Goal: Task Accomplishment & Management: Manage account settings

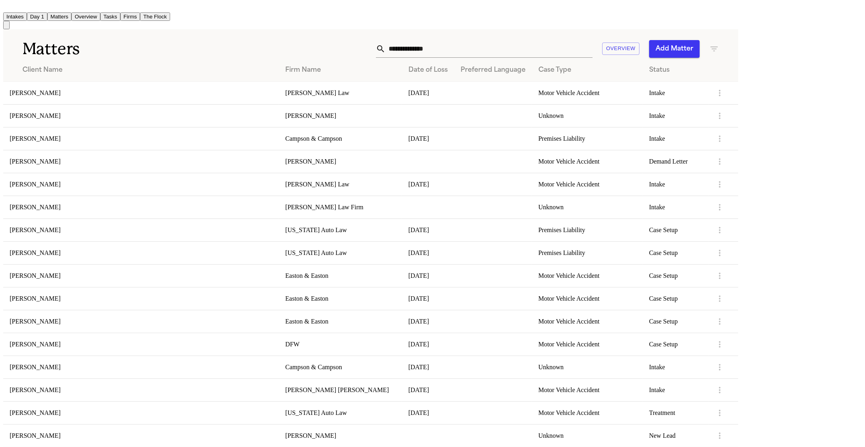
click at [592, 47] on input "text" at bounding box center [488, 49] width 207 height 18
type input "*"
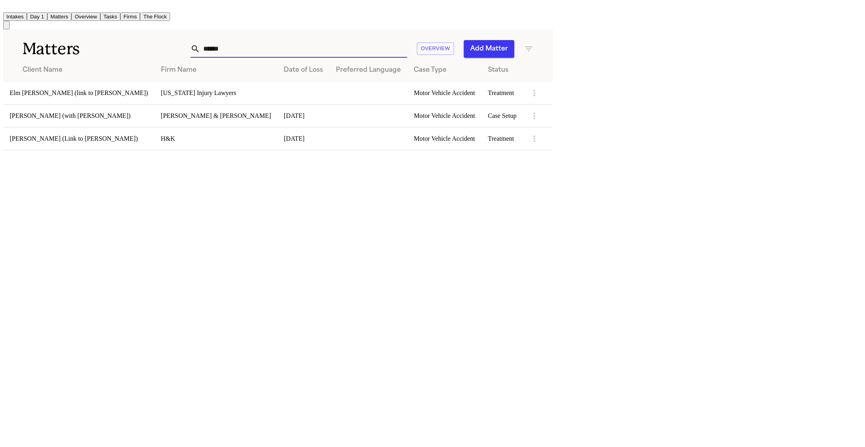
type input "******"
click at [108, 85] on td "Elm [PERSON_NAME] (link to [PERSON_NAME])" at bounding box center [78, 92] width 151 height 23
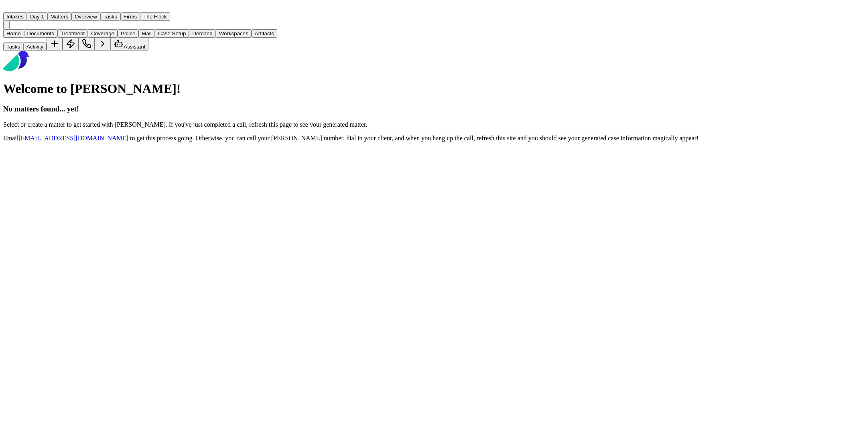
click at [53, 51] on div "Home Documents Treatment Coverage Police Mail Case Setup Demand Workspaces Arti…" at bounding box center [351, 40] width 696 height 22
click at [54, 37] on span "Documents" at bounding box center [40, 33] width 27 height 6
click at [64, 29] on div at bounding box center [351, 29] width 696 height 0
click at [54, 37] on span "Documents" at bounding box center [40, 33] width 27 height 6
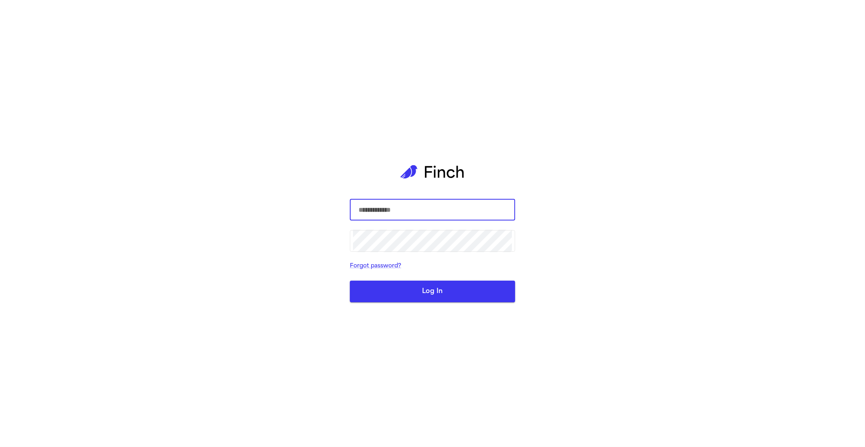
click at [207, 92] on div "​ ​ Forgot password? Log In" at bounding box center [432, 223] width 865 height 447
type input "****"
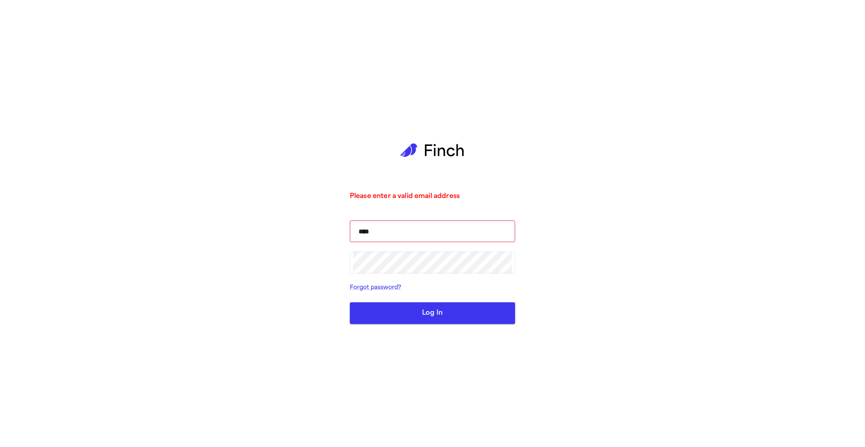
click at [404, 314] on button "Log In" at bounding box center [432, 313] width 165 height 22
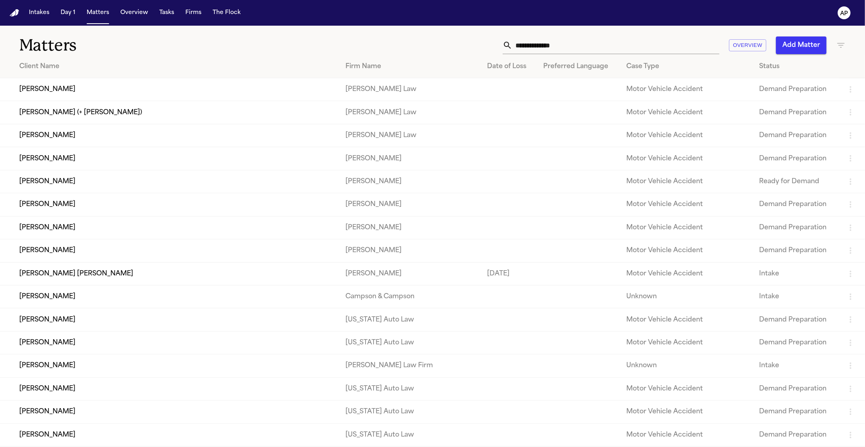
click at [624, 37] on input "text" at bounding box center [615, 46] width 207 height 18
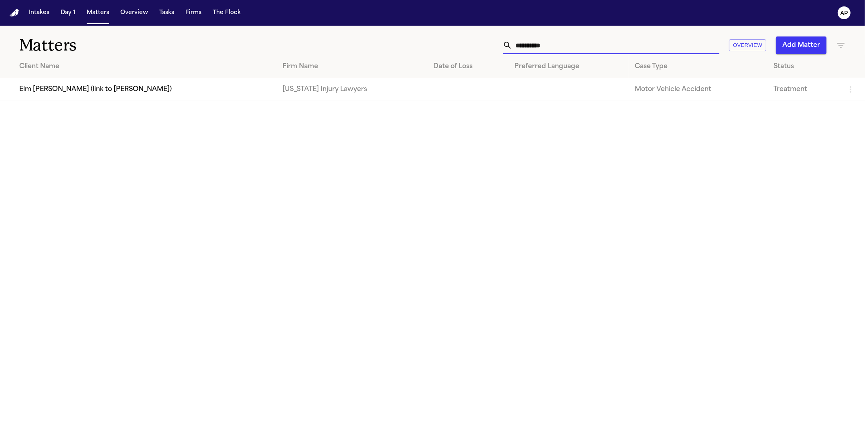
type input "**********"
click at [448, 92] on td at bounding box center [467, 89] width 81 height 23
click at [121, 97] on td "Elm [PERSON_NAME] (link to [PERSON_NAME])" at bounding box center [138, 89] width 276 height 23
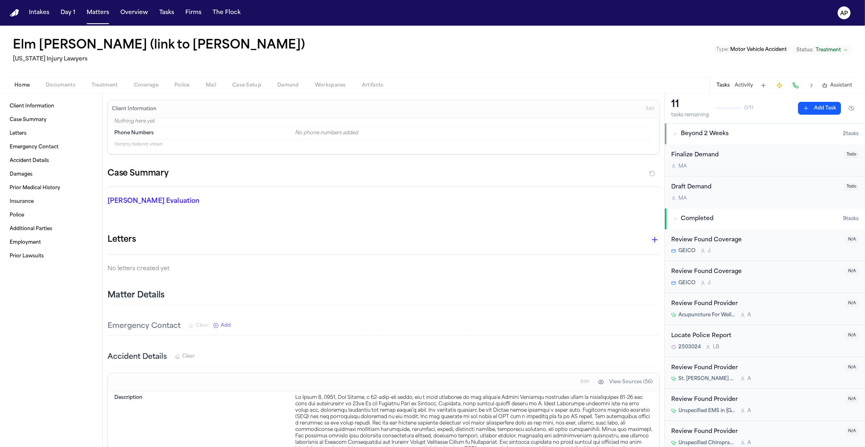
click at [67, 90] on div "Home Documents Treatment Coverage Police Mail Case Setup Demand Workspaces Arti…" at bounding box center [432, 85] width 865 height 16
click at [68, 87] on span "Documents" at bounding box center [61, 85] width 30 height 6
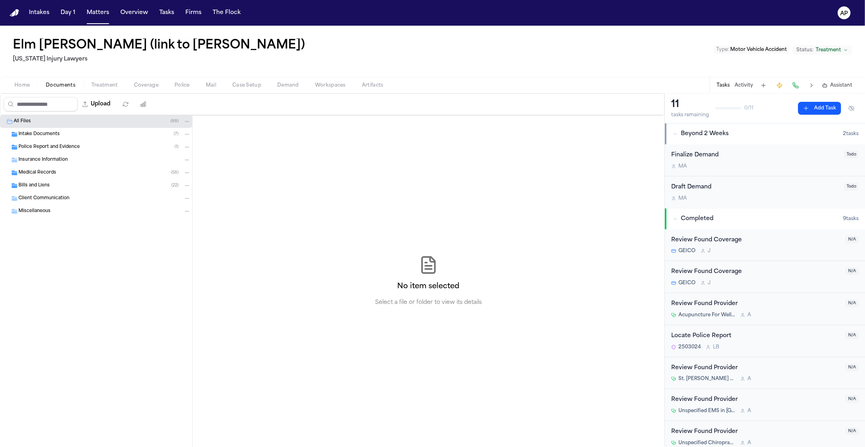
drag, startPoint x: 28, startPoint y: 172, endPoint x: 31, endPoint y: 178, distance: 6.8
click at [28, 172] on span "Medical Records" at bounding box center [37, 173] width 38 height 7
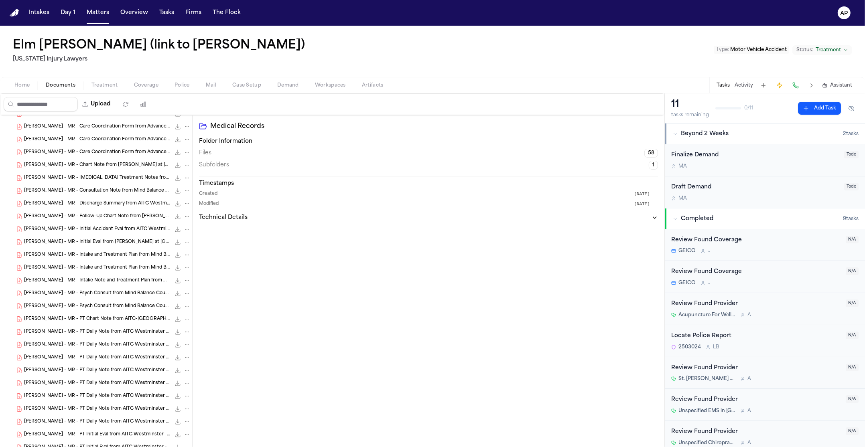
scroll to position [109, 0]
click at [55, 159] on div "E. Crouse - MR - Care Coordination Form from Advanced Injury Treatment Center -…" at bounding box center [96, 154] width 192 height 13
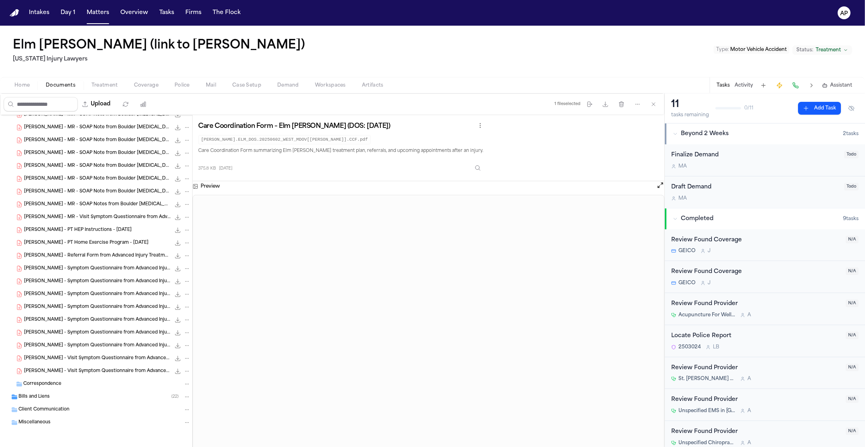
scroll to position [546, 0]
click at [59, 392] on div "Bills and Liens ( 22 )" at bounding box center [96, 396] width 192 height 13
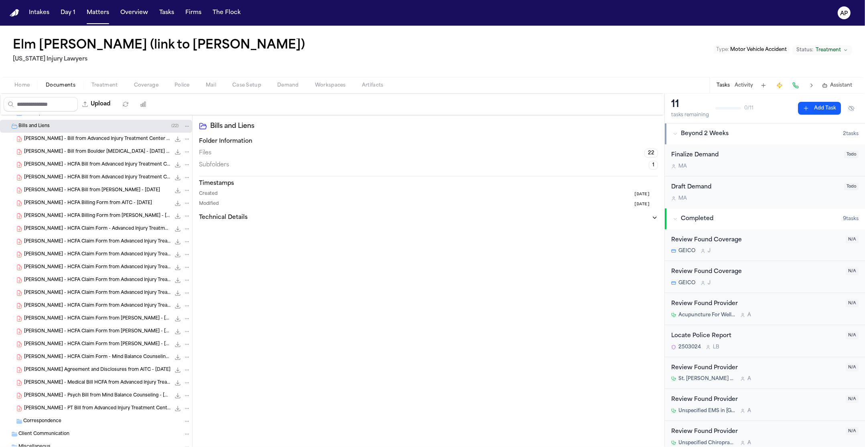
scroll to position [842, 0]
click at [80, 190] on span "[PERSON_NAME] - HCFA Billing Form from [PERSON_NAME] - [DATE]" at bounding box center [97, 191] width 146 height 7
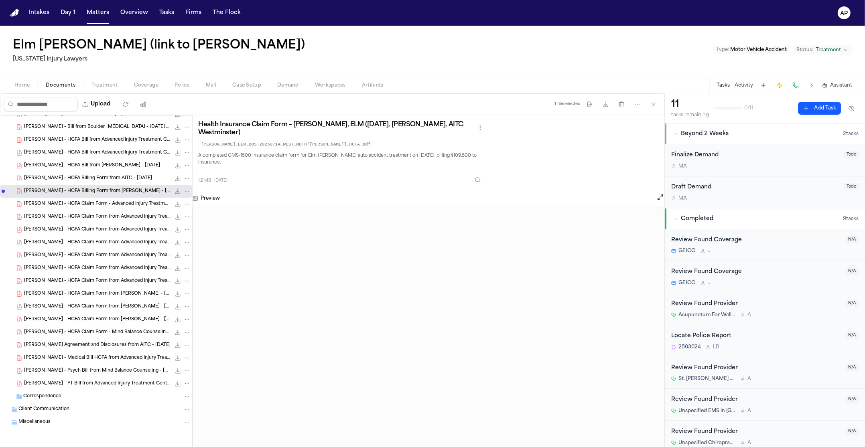
click at [406, 152] on p "A completed CMS-1500 insurance claim form for Elm Crouse's auto accident treatm…" at bounding box center [341, 159] width 287 height 14
click at [405, 152] on p "A completed CMS-1500 insurance claim form for Elm Crouse's auto accident treatm…" at bounding box center [341, 159] width 287 height 14
drag, startPoint x: 445, startPoint y: 152, endPoint x: 436, endPoint y: 154, distance: 9.8
click at [443, 152] on p "A completed CMS-1500 insurance claim form for Elm Crouse's auto accident treatm…" at bounding box center [341, 159] width 287 height 14
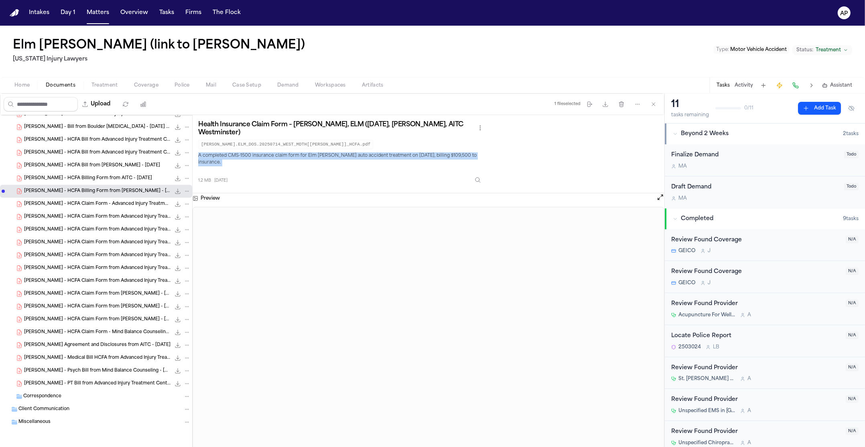
click at [76, 142] on span "E. Crouse - HCFA Bill from Advanced Injury Treatment Center - DOS 5.27.25" at bounding box center [97, 140] width 146 height 7
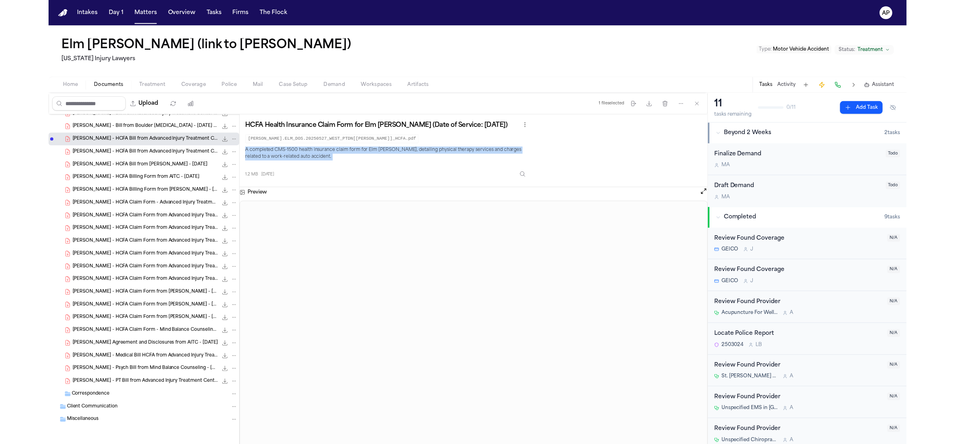
scroll to position [71, 0]
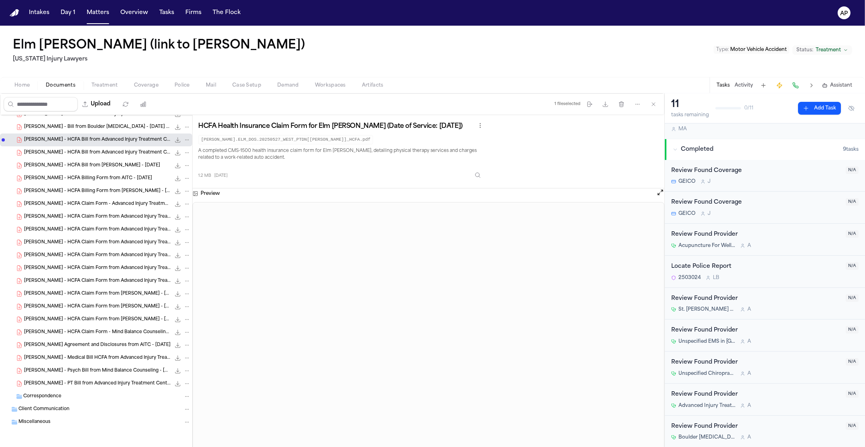
click at [124, 222] on div "E. Crouse - HCFA Claim Form from Advanced Injury Treatment Center - 5.20.25 1.2…" at bounding box center [96, 217] width 192 height 13
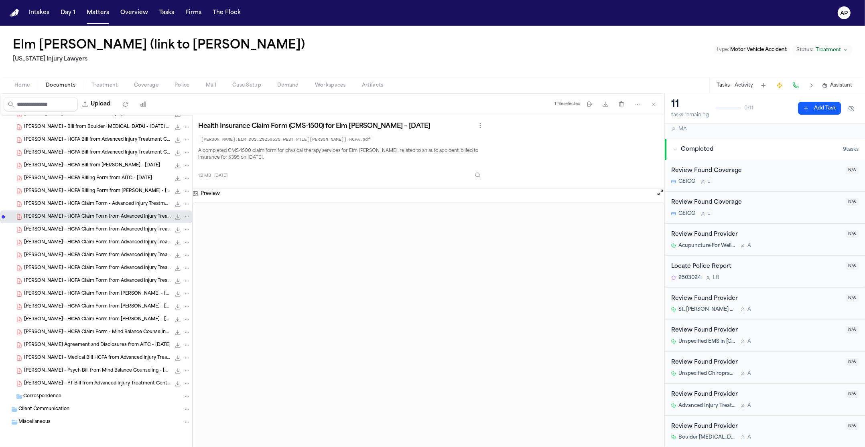
click at [69, 247] on div "E. Crouse - HCFA Claim Form from Advanced Injury Treatment Center - 5.27.25 1.2…" at bounding box center [96, 242] width 192 height 13
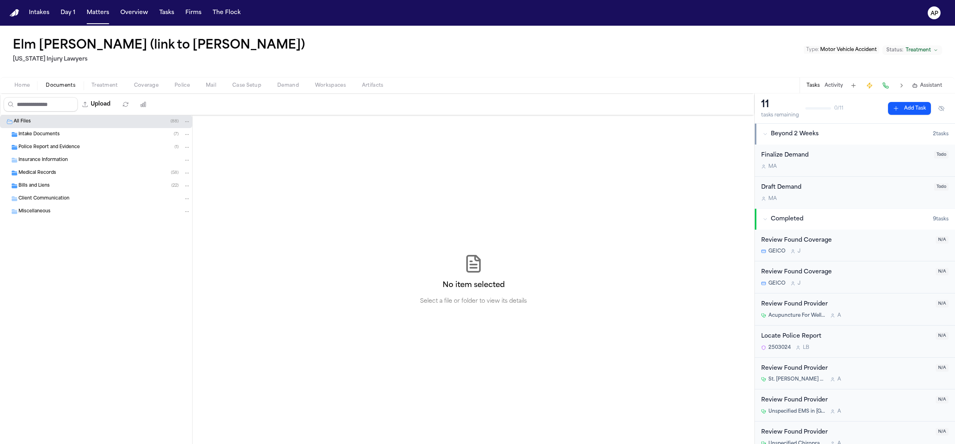
click at [73, 189] on div "Bills and Liens ( 22 )" at bounding box center [104, 185] width 172 height 7
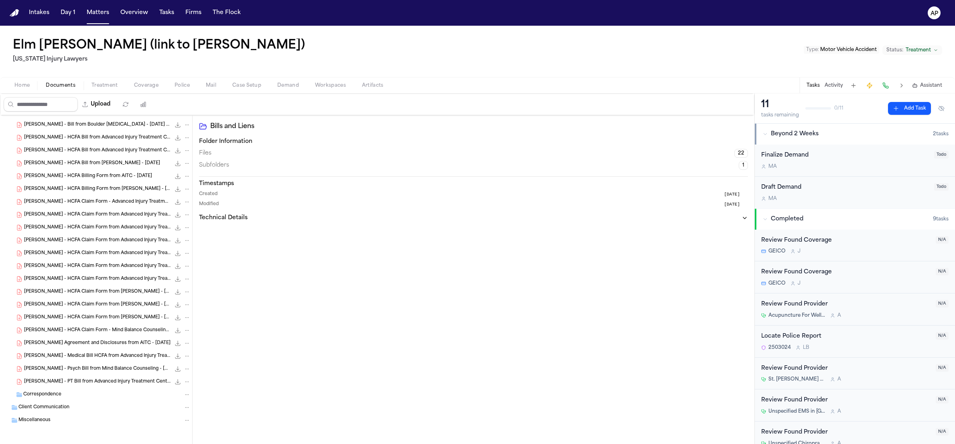
scroll to position [87, 0]
click at [85, 171] on div "[PERSON_NAME] - HCFA Billing Form from AITC - [DATE] 1.2 MB • PDF" at bounding box center [107, 175] width 166 height 8
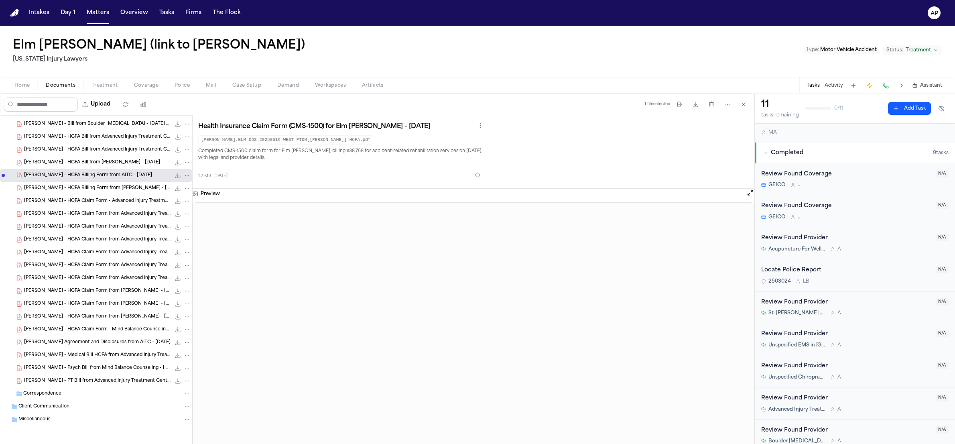
scroll to position [74, 0]
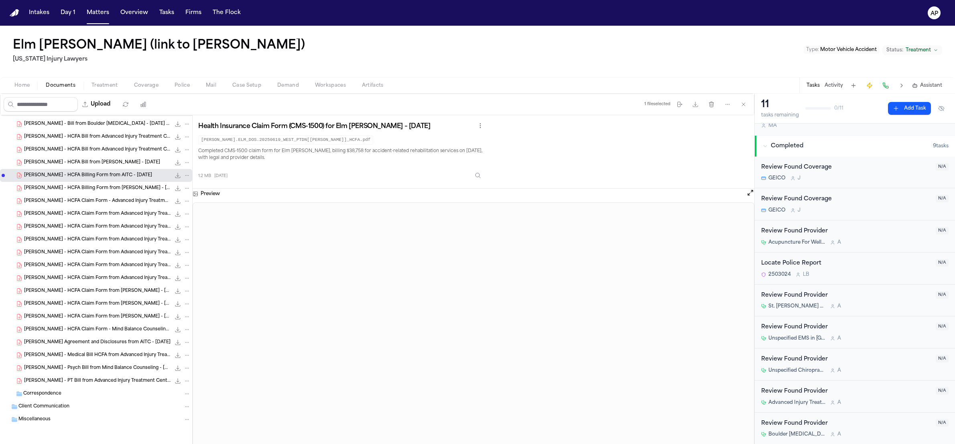
click at [93, 188] on span "[PERSON_NAME] - HCFA Billing Form from [PERSON_NAME] - [DATE]" at bounding box center [97, 188] width 146 height 7
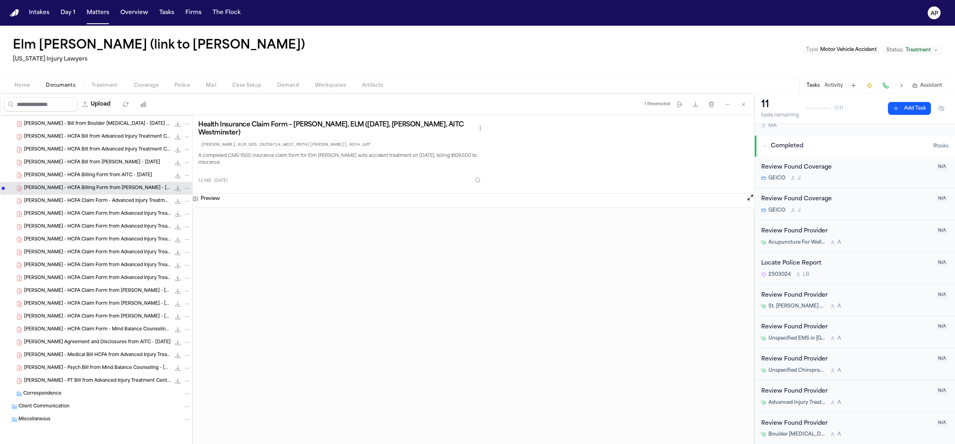
click at [215, 170] on div "1.2 MB 12 days ago" at bounding box center [341, 179] width 287 height 18
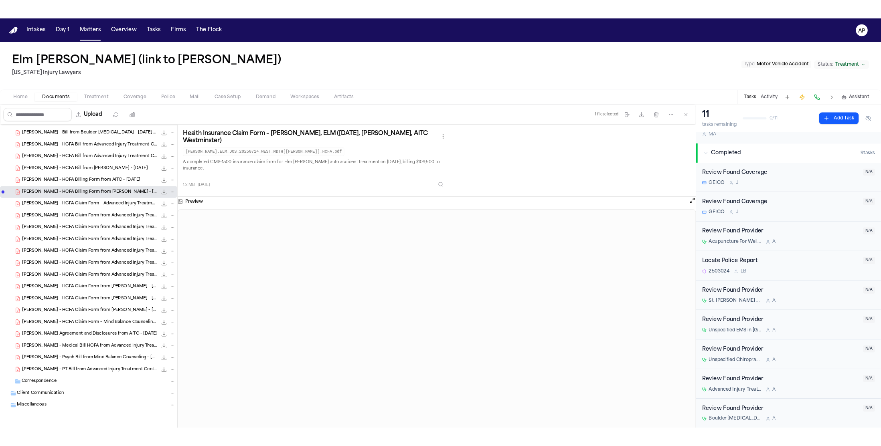
scroll to position [0, 0]
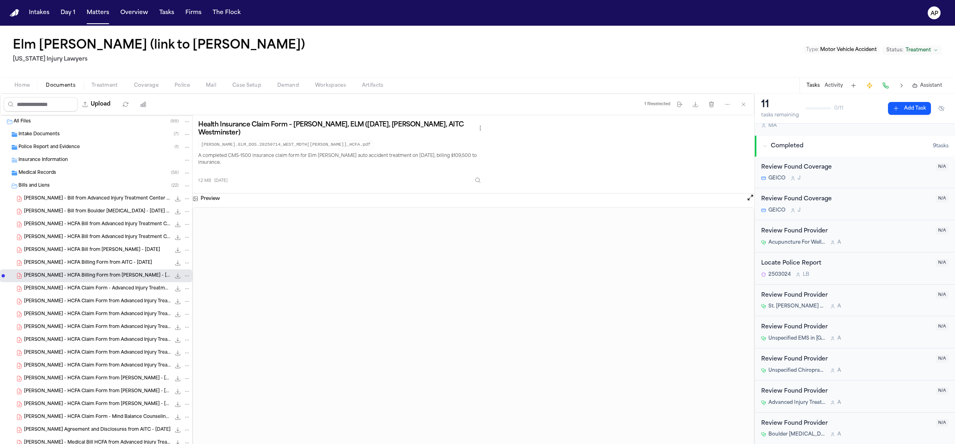
click at [391, 173] on div "1.2 MB 12 days ago" at bounding box center [341, 179] width 287 height 18
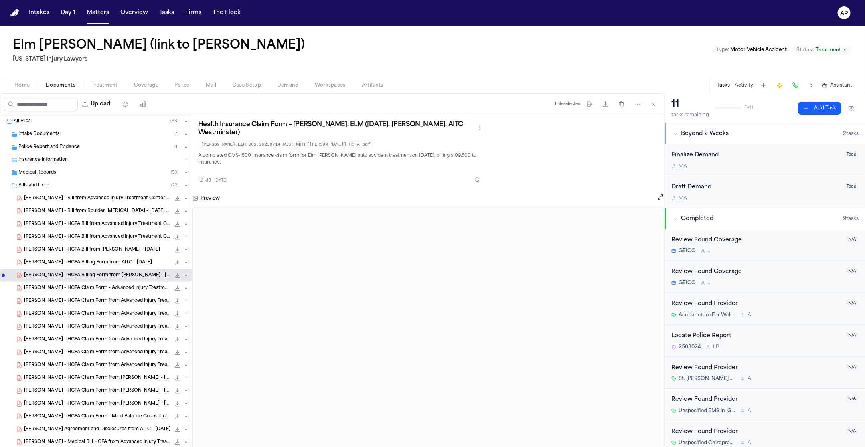
click at [134, 290] on span "[PERSON_NAME] - HCFA Claim Form - Advanced Injury Treatment Center - [DATE]" at bounding box center [97, 288] width 146 height 7
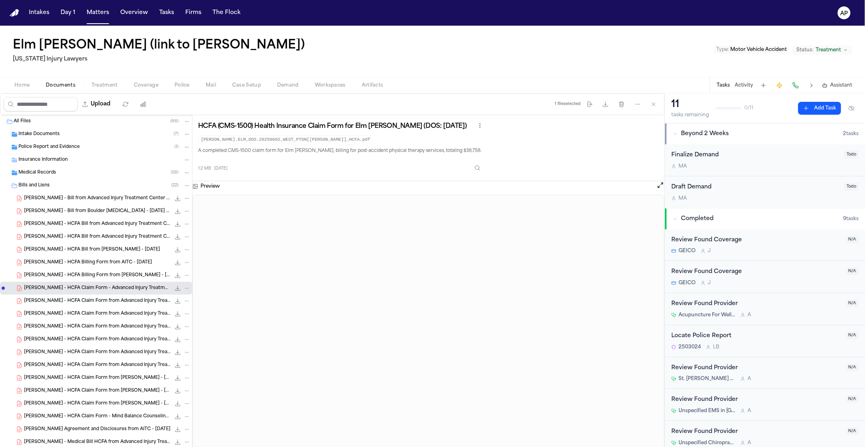
click at [111, 306] on div "E. Crouse - HCFA Claim Form from Advanced Injury Treatment Center - 5.20.25 1.2…" at bounding box center [96, 301] width 192 height 13
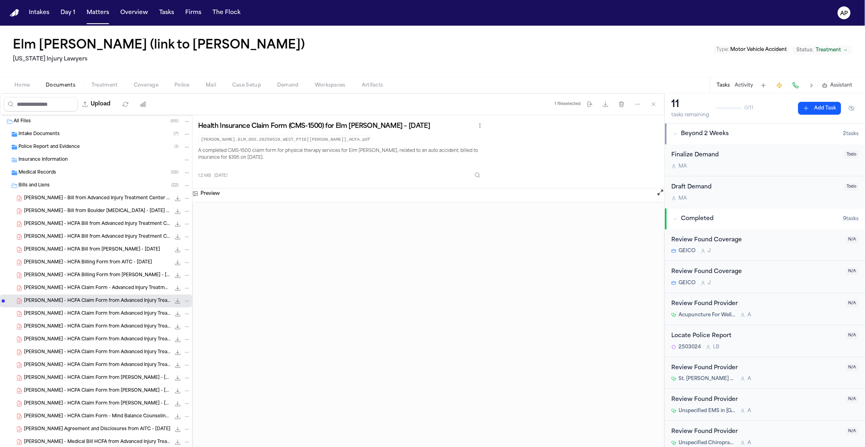
click at [105, 318] on div "E. Crouse - HCFA Claim Form from Advanced Injury Treatment Center - 5.20.25 1.2…" at bounding box center [107, 314] width 166 height 8
click at [105, 326] on span "[PERSON_NAME] - HCFA Claim Form from Advanced Injury Treatment Center - [DATE]" at bounding box center [97, 327] width 146 height 7
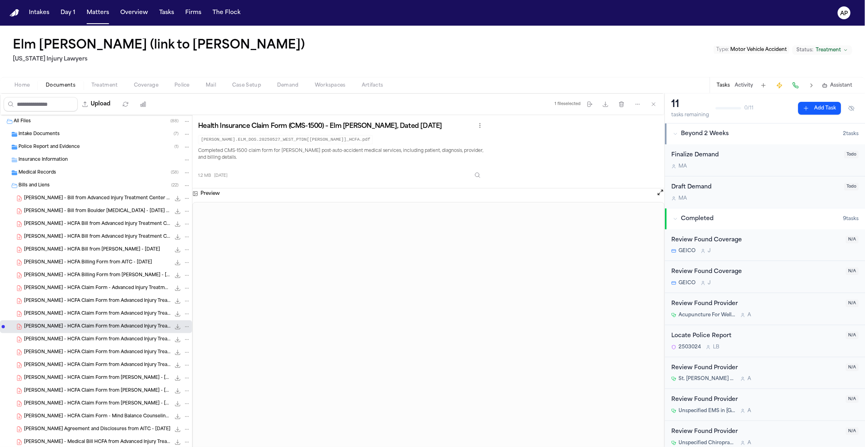
click at [104, 337] on span "[PERSON_NAME] - HCFA Claim Form from Advanced Injury Treatment Center - [DATE]" at bounding box center [97, 340] width 146 height 7
click at [103, 353] on span "[PERSON_NAME] - HCFA Claim Form from Advanced Injury Treatment Center - [DATE]" at bounding box center [97, 352] width 146 height 7
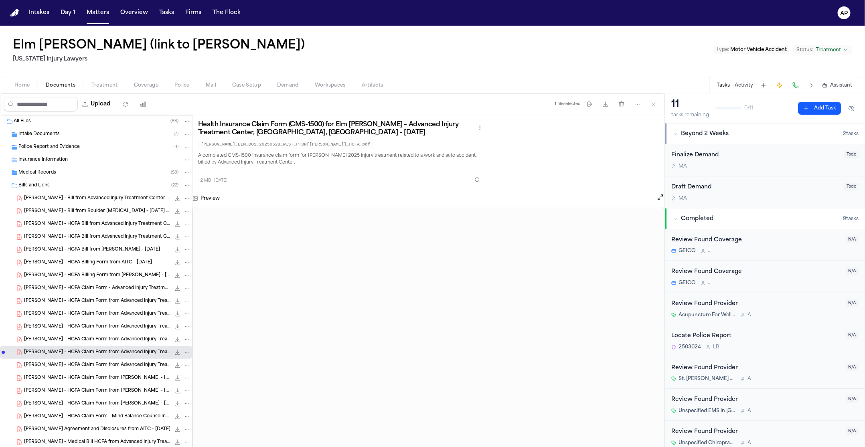
click at [102, 379] on span "[PERSON_NAME] - HCFA Claim Form from [PERSON_NAME] - [DATE]" at bounding box center [97, 378] width 146 height 7
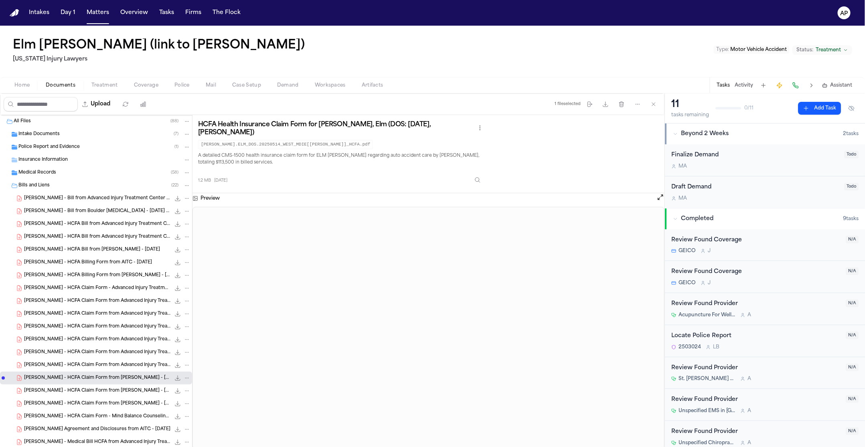
click at [93, 394] on span "[PERSON_NAME] - HCFA Claim Form from [PERSON_NAME] - [DATE]" at bounding box center [97, 391] width 146 height 7
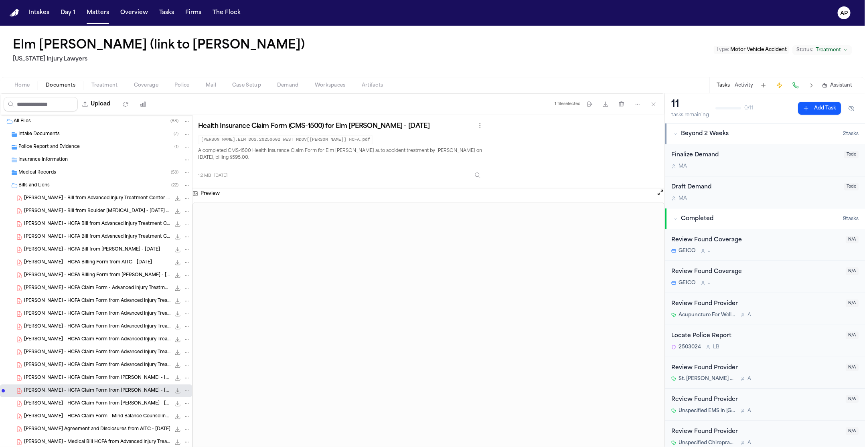
click at [269, 150] on p "A completed CMS-1500 Health Insurance Claim Form for Elm Crouse’s auto accident…" at bounding box center [341, 155] width 287 height 14
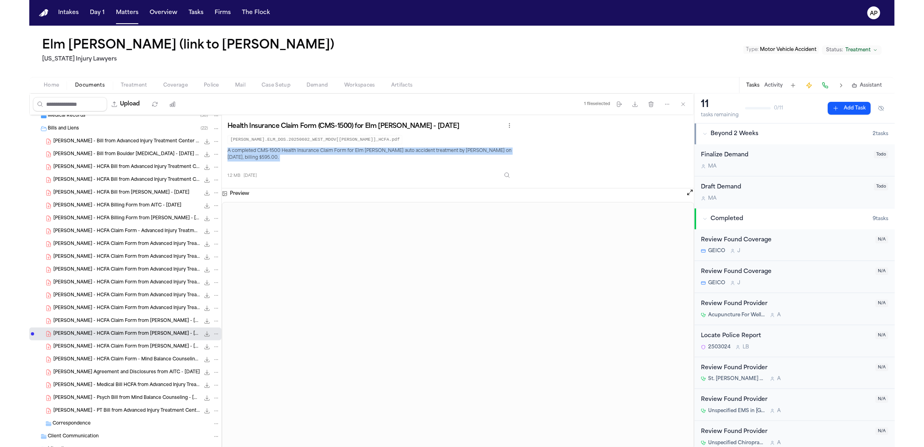
scroll to position [84, 0]
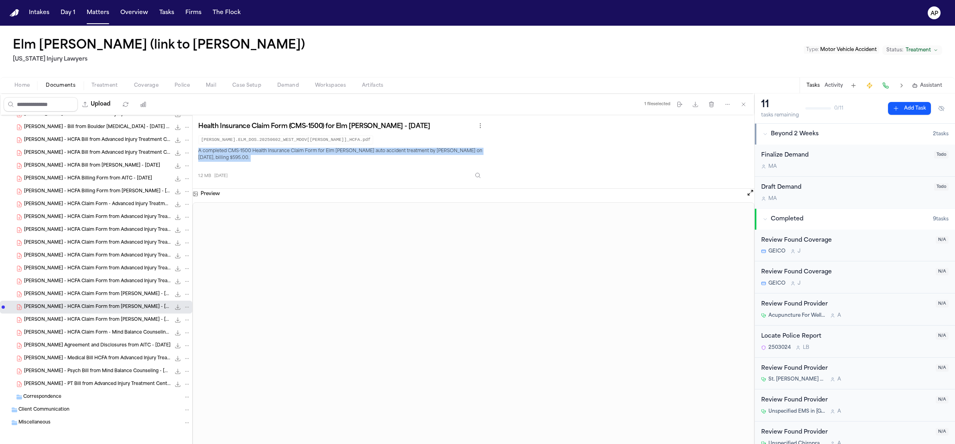
click at [64, 208] on span "[PERSON_NAME] - HCFA Claim Form - Advanced Injury Treatment Center - [DATE]" at bounding box center [97, 204] width 146 height 7
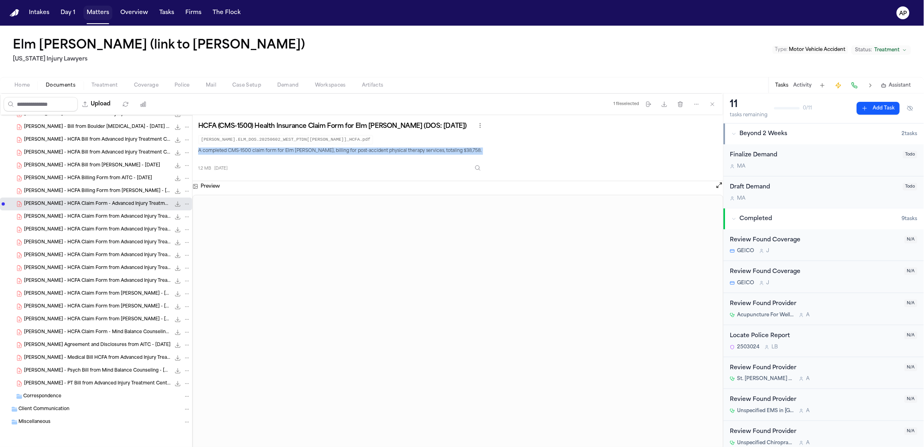
click at [99, 12] on button "Matters" at bounding box center [97, 13] width 29 height 14
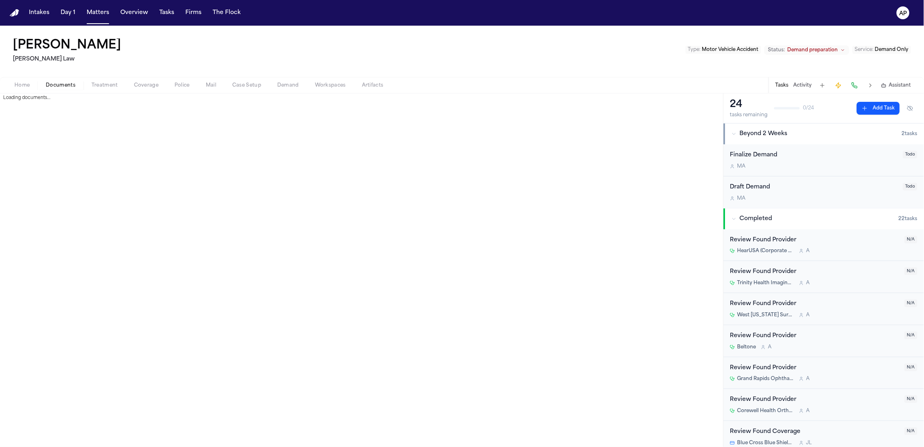
click at [67, 87] on span "Documents" at bounding box center [61, 85] width 30 height 6
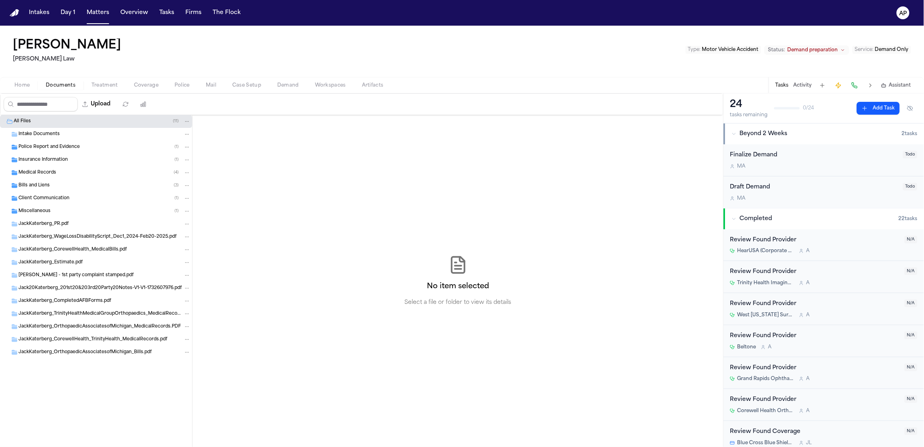
click at [49, 152] on div "Police Report and Evidence ( 1 )" at bounding box center [96, 147] width 192 height 13
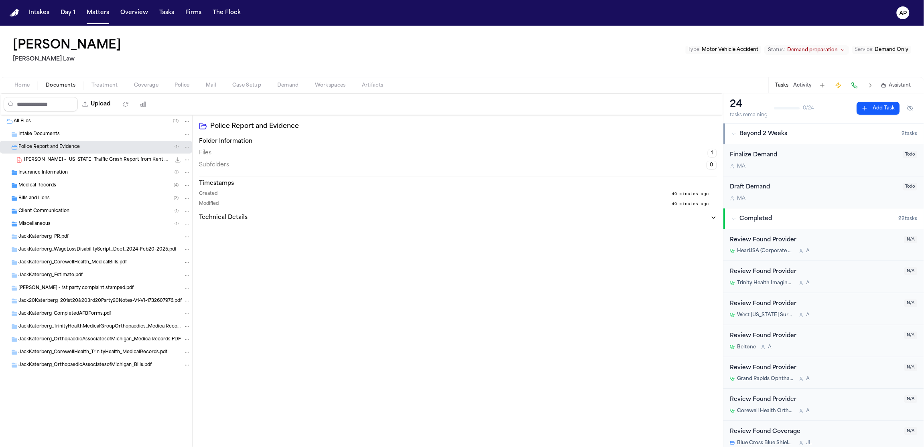
click at [48, 177] on div "Insurance Information ( 1 )" at bounding box center [96, 172] width 192 height 13
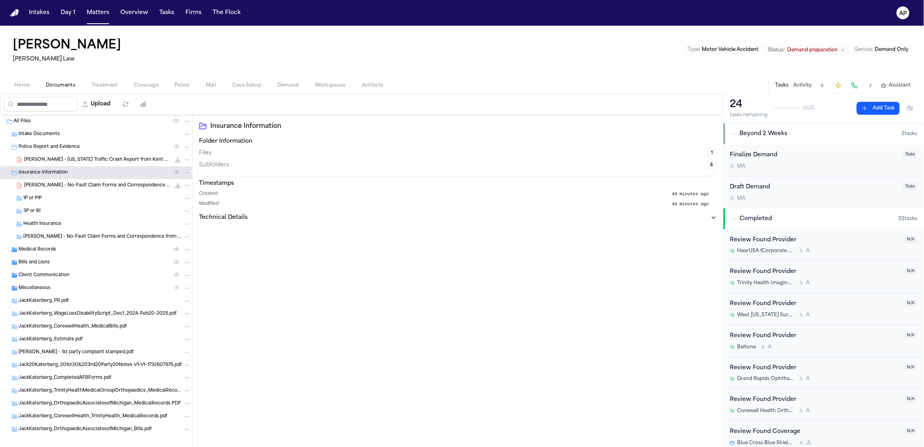
click at [69, 262] on div "Bills and Liens ( 3 )" at bounding box center [104, 262] width 172 height 7
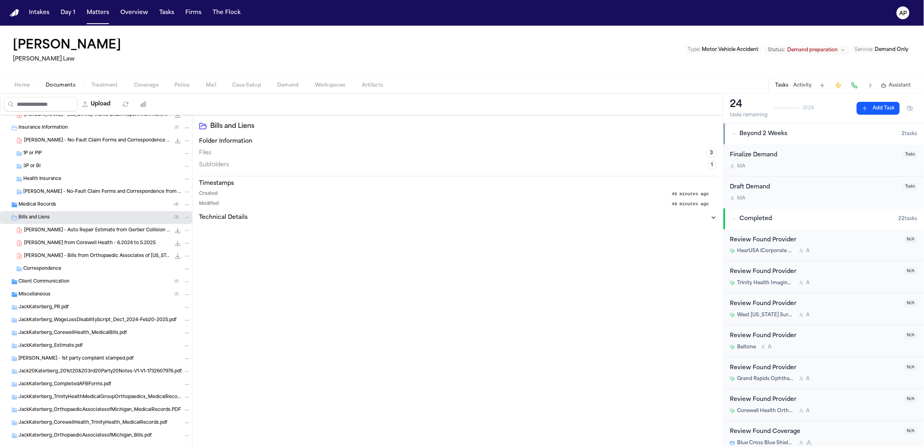
scroll to position [44, 0]
click at [41, 254] on span "J. Katerberg - Bills from Orthopaedic Associates of Michigan - 12.4.24 to 3.26.…" at bounding box center [97, 257] width 146 height 7
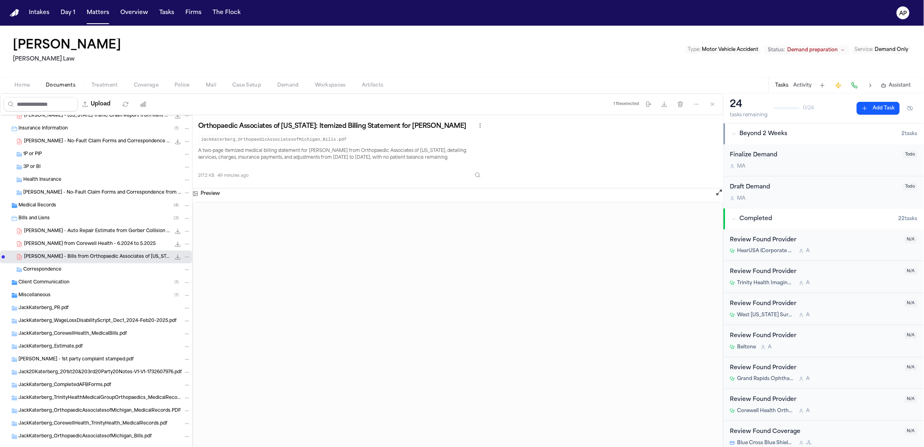
click at [45, 242] on span "J. Katerberg - Bills from Corewell Health - 6.2024 to 5.2025" at bounding box center [90, 244] width 132 height 7
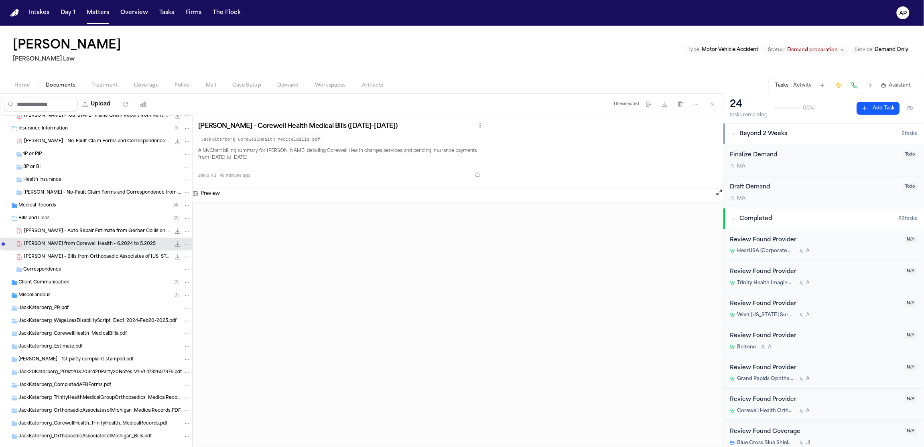
click at [53, 235] on div "J. Katerberg - Auto Repair Estimate from Gerber Collision - 7.23.24 166.7 KB • …" at bounding box center [107, 231] width 166 height 8
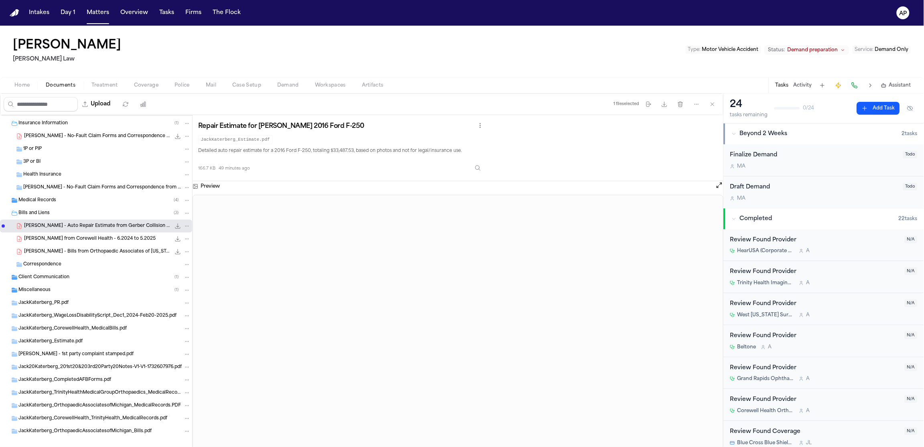
scroll to position [59, 0]
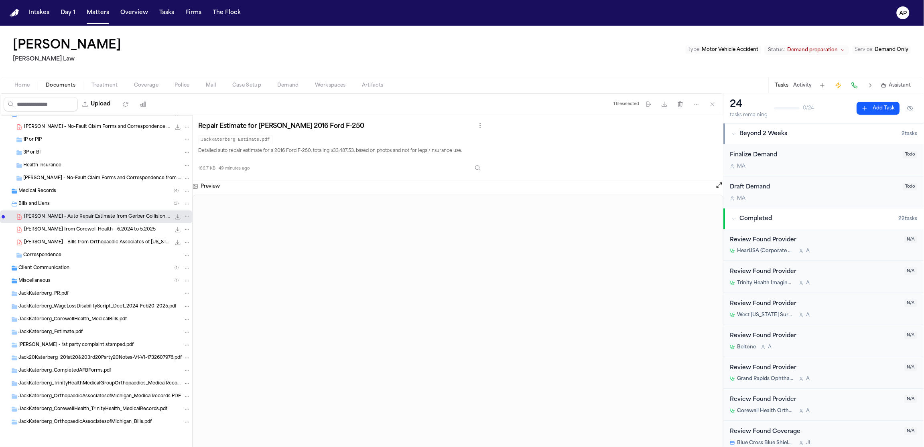
click at [44, 281] on span "Miscellaneous" at bounding box center [34, 281] width 32 height 7
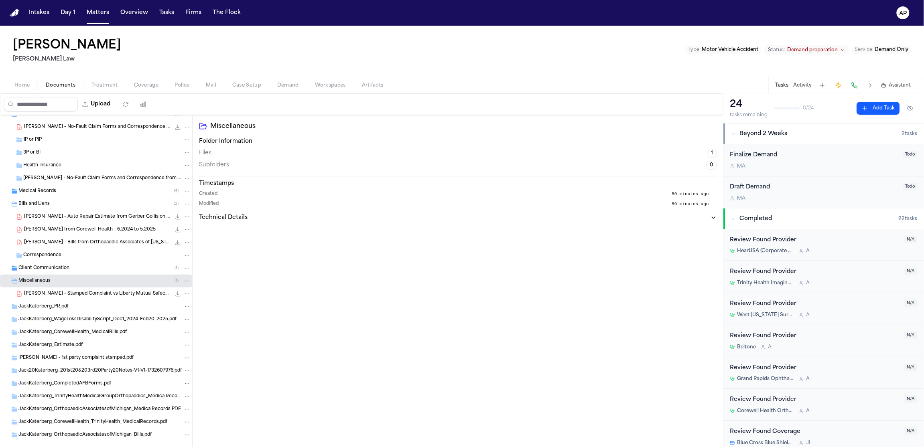
click at [60, 292] on span "J. Katerberg - Stamped Complaint vs Liberty Mutual Safeco - 6.12.24" at bounding box center [97, 294] width 146 height 7
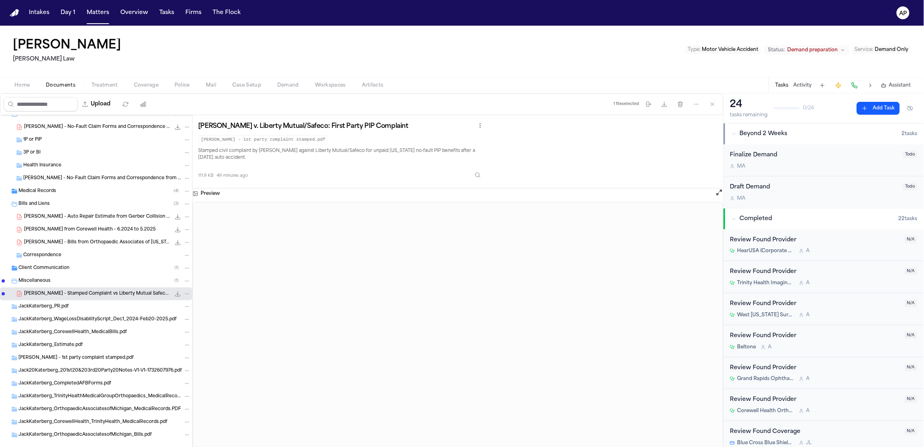
click at [61, 276] on div "Miscellaneous ( 1 )" at bounding box center [96, 281] width 192 height 13
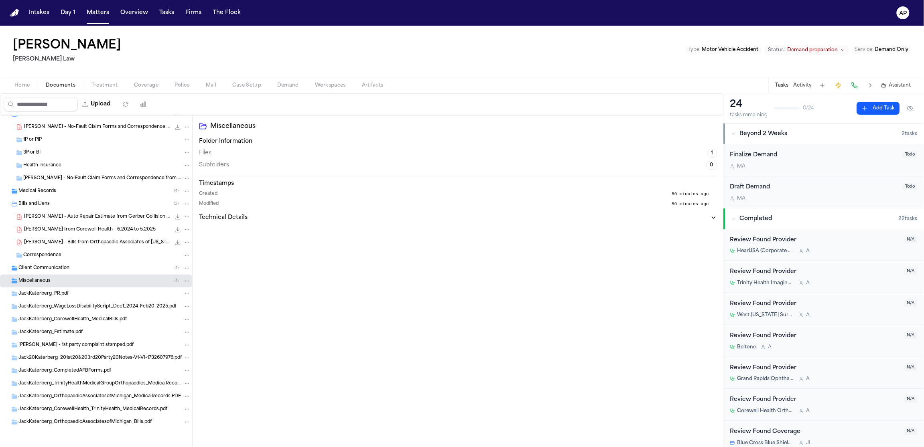
click at [63, 266] on span "Client Communication" at bounding box center [43, 268] width 51 height 7
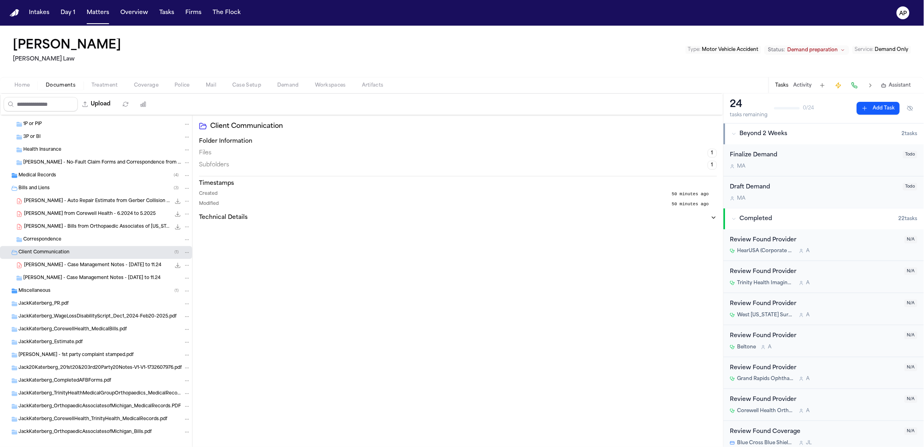
scroll to position [76, 0]
click at [91, 12] on button "Matters" at bounding box center [97, 13] width 29 height 14
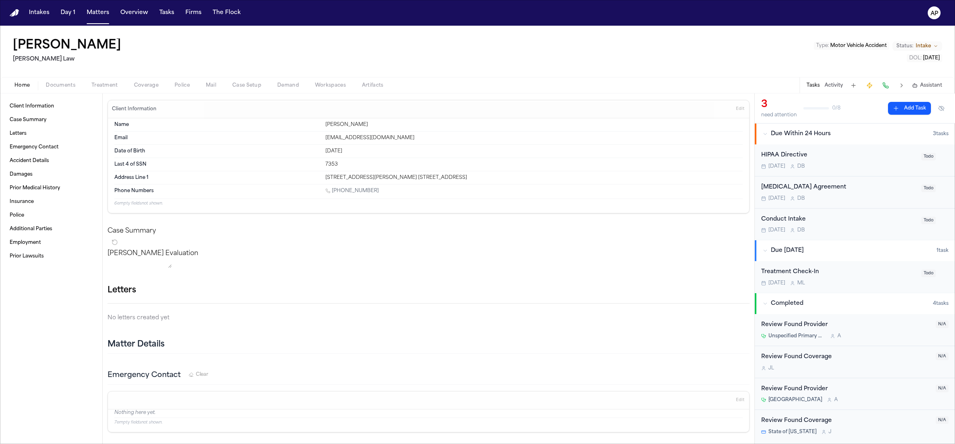
click at [70, 84] on span "Documents" at bounding box center [61, 85] width 30 height 6
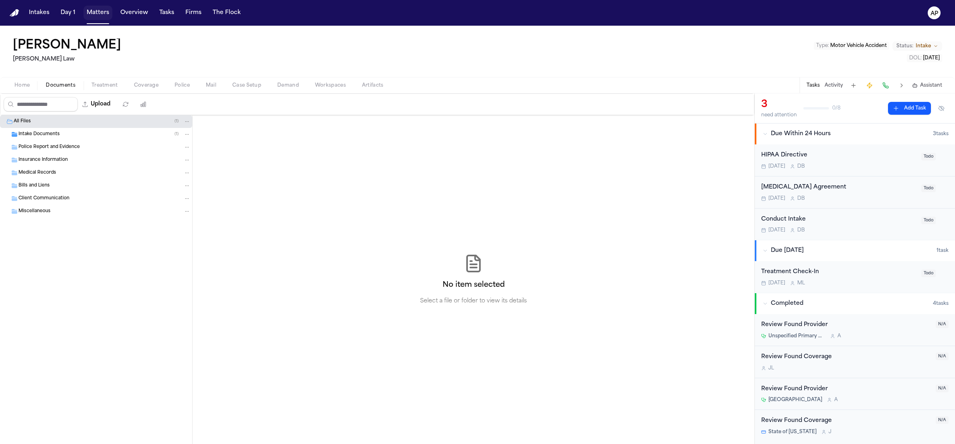
click at [88, 15] on button "Matters" at bounding box center [97, 13] width 29 height 14
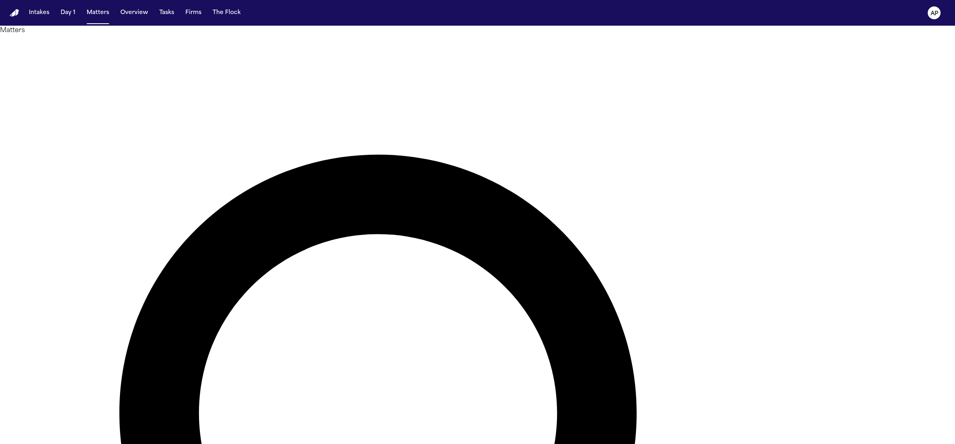
type input "******"
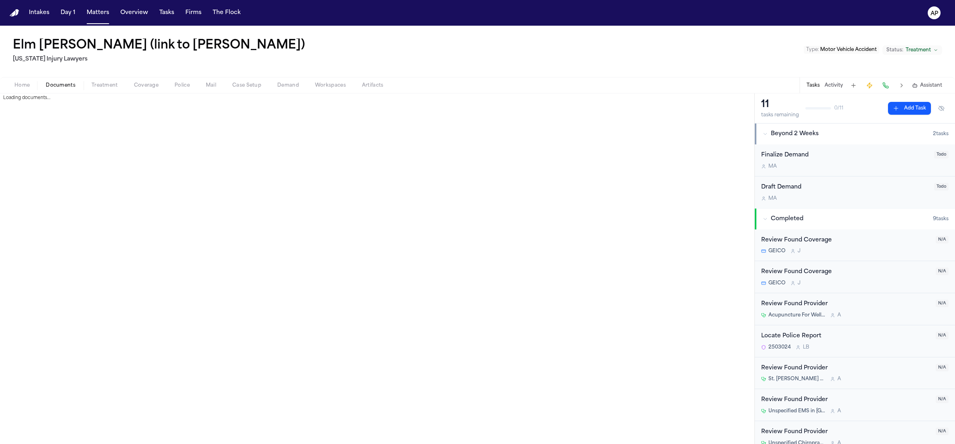
click at [57, 85] on span "Documents" at bounding box center [61, 85] width 30 height 6
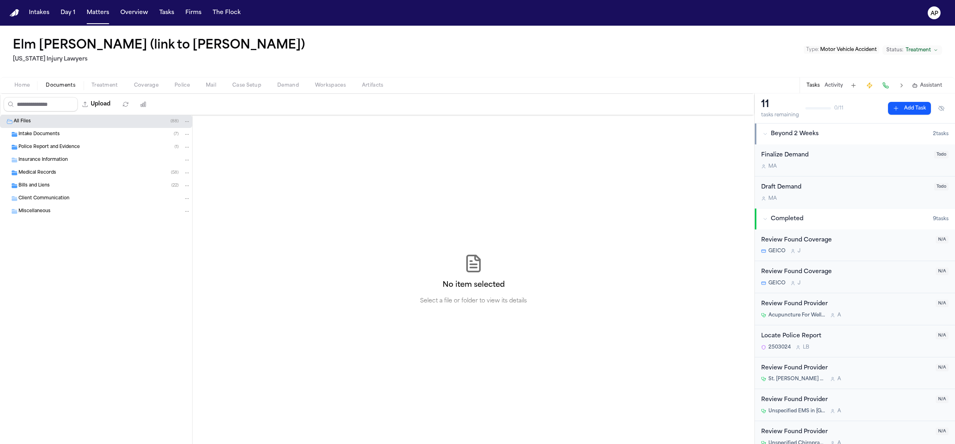
click at [65, 185] on div "Bills and Liens ( 22 )" at bounding box center [104, 185] width 172 height 7
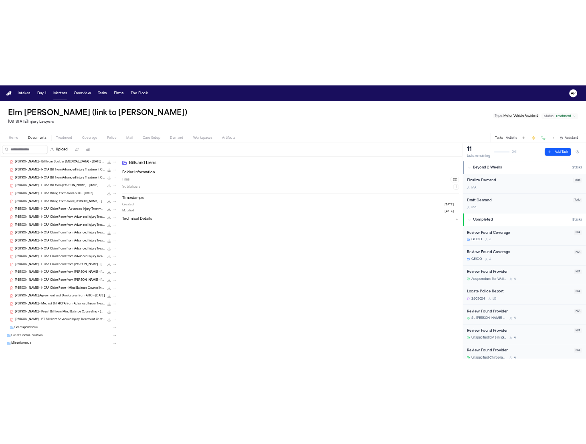
scroll to position [87, 0]
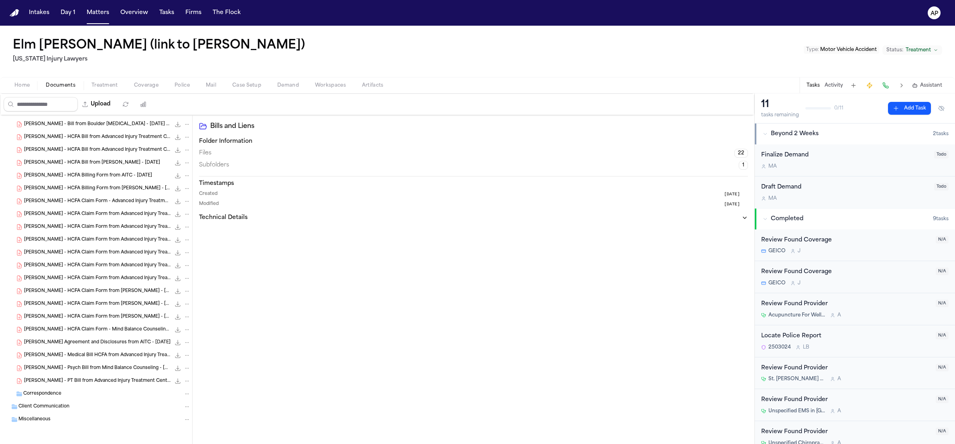
click at [82, 172] on div "[PERSON_NAME] - HCFA Billing Form from AITC - [DATE] 1.2 MB • PDF" at bounding box center [107, 176] width 166 height 8
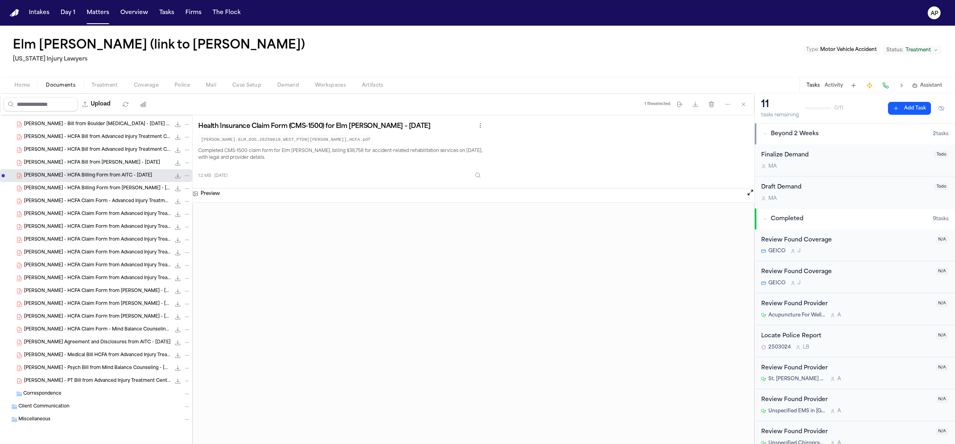
drag, startPoint x: 507, startPoint y: 175, endPoint x: 487, endPoint y: 180, distance: 19.8
click at [507, 175] on div "Health Insurance Claim Form (CMS-1500) for Elm Crouse – 06/19/2025 CROUSE.ELM_D…" at bounding box center [473, 152] width 550 height 62
click at [481, 178] on icon "Inspect" at bounding box center [478, 175] width 6 height 6
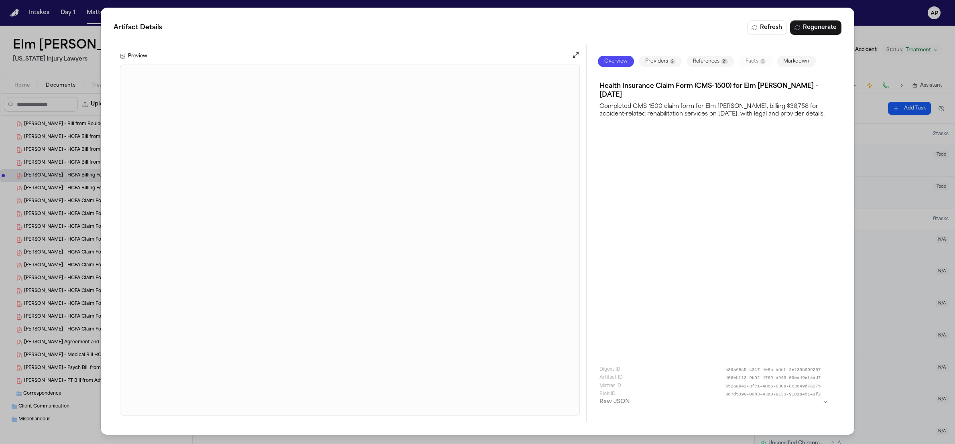
click at [784, 55] on div "Overview Providers 2 References 21 Facts 0 Markdown" at bounding box center [714, 61] width 242 height 21
click at [786, 59] on button "Markdown" at bounding box center [796, 61] width 39 height 11
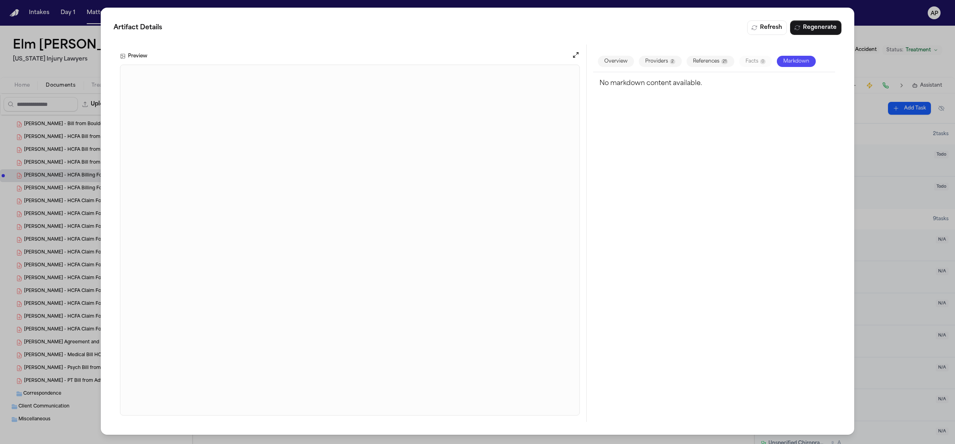
drag, startPoint x: 613, startPoint y: 65, endPoint x: 655, endPoint y: 63, distance: 42.5
click at [612, 65] on button "Overview" at bounding box center [616, 61] width 36 height 11
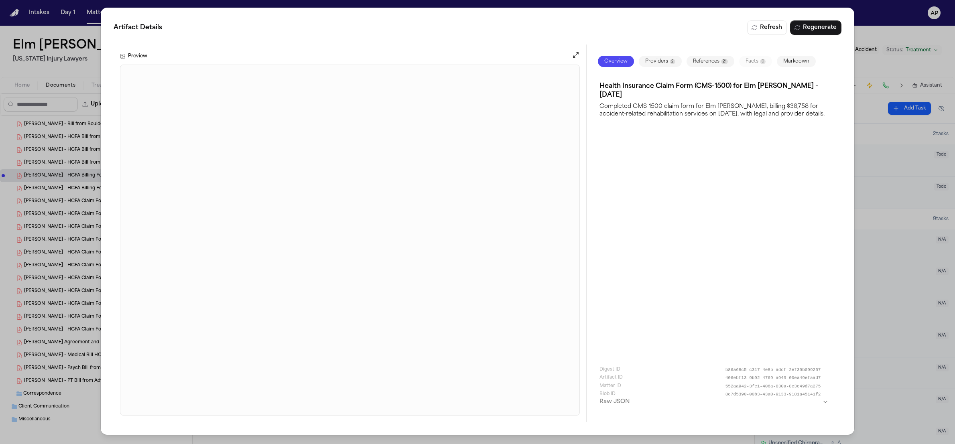
click at [800, 55] on div "Overview Providers 2 References 21 Facts 0 Markdown" at bounding box center [714, 61] width 242 height 21
click at [800, 58] on button "Markdown" at bounding box center [796, 61] width 39 height 11
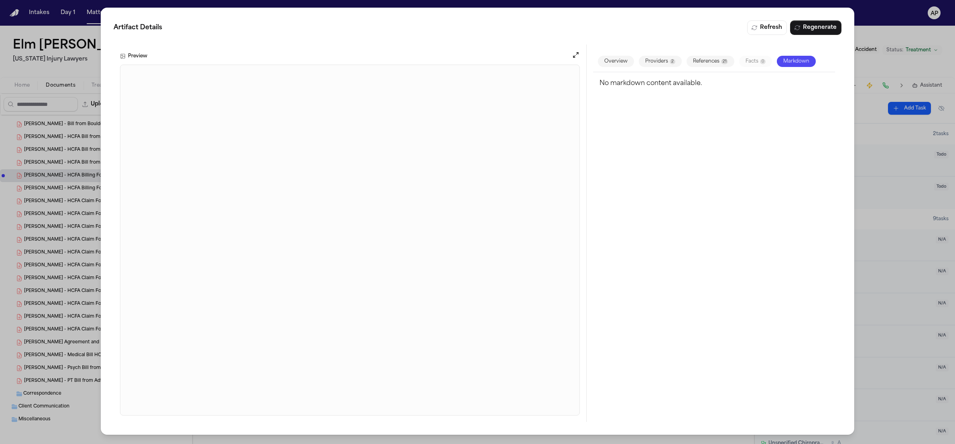
click at [603, 64] on button "Overview" at bounding box center [616, 61] width 36 height 11
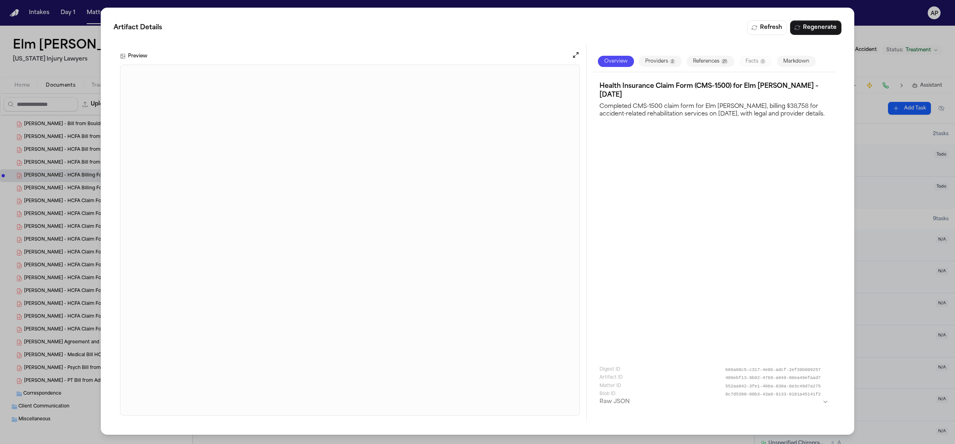
click at [872, 29] on div "Artifact Details Refresh Regenerate Preview Overview Providers 2 References 21 …" at bounding box center [477, 222] width 955 height 444
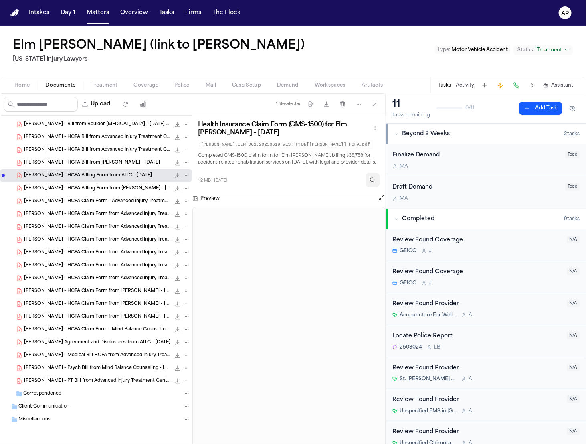
click at [369, 183] on button "Inspect" at bounding box center [373, 180] width 14 height 14
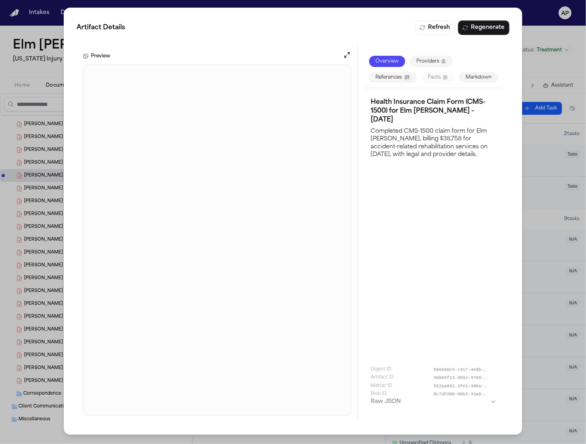
click at [460, 83] on button "Markdown" at bounding box center [479, 77] width 39 height 11
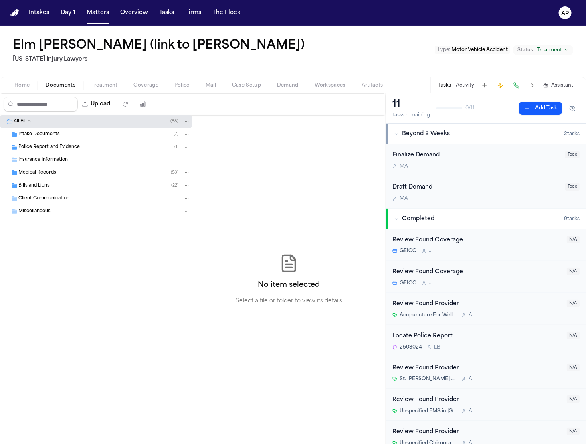
click at [35, 183] on span "Bills and Liens" at bounding box center [33, 186] width 31 height 7
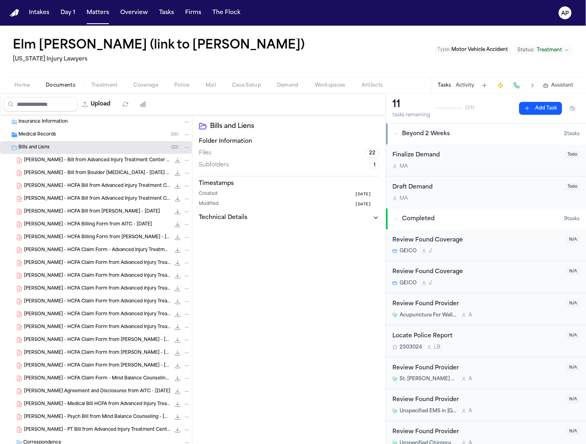
scroll to position [57, 0]
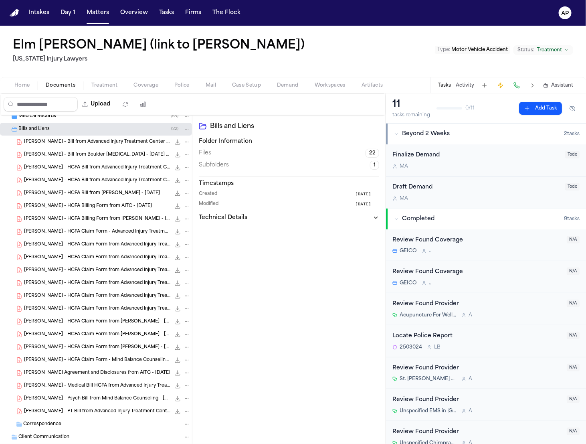
click at [103, 207] on span "[PERSON_NAME] - HCFA Billing Form from AITC - [DATE]" at bounding box center [88, 206] width 128 height 7
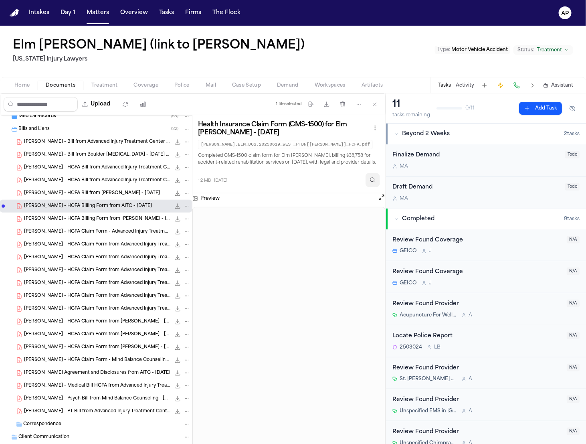
click at [370, 177] on button "Inspect" at bounding box center [373, 180] width 14 height 14
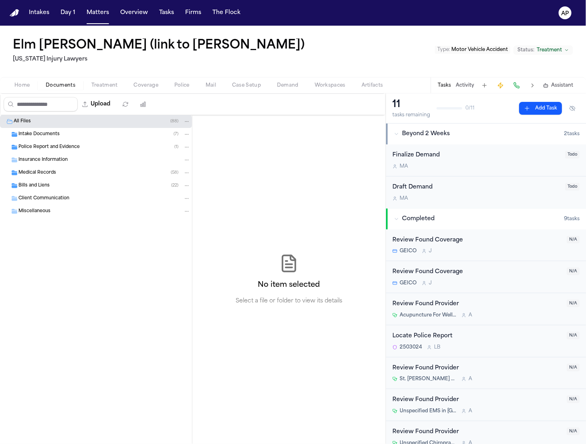
click at [39, 184] on span "Bills and Liens" at bounding box center [33, 186] width 31 height 7
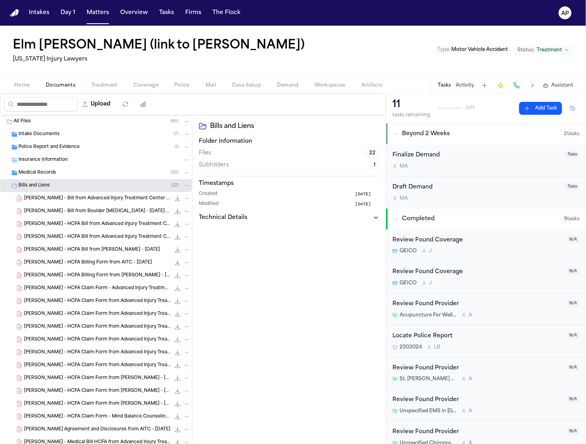
click at [85, 255] on div "[PERSON_NAME] - HCFA Bill from [PERSON_NAME] - [DATE] 1.2 MB • PDF" at bounding box center [96, 249] width 192 height 13
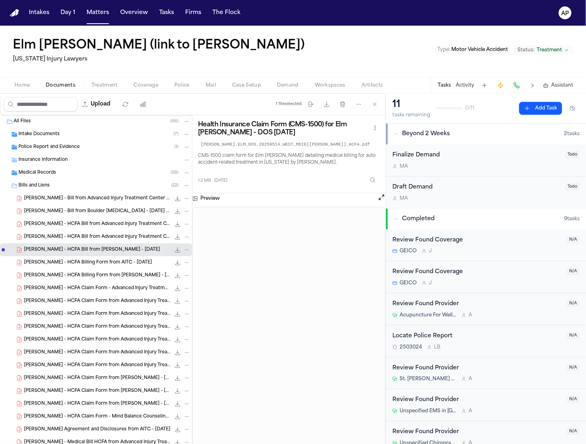
click at [89, 264] on span "[PERSON_NAME] - HCFA Billing Form from AITC - [DATE]" at bounding box center [88, 263] width 128 height 7
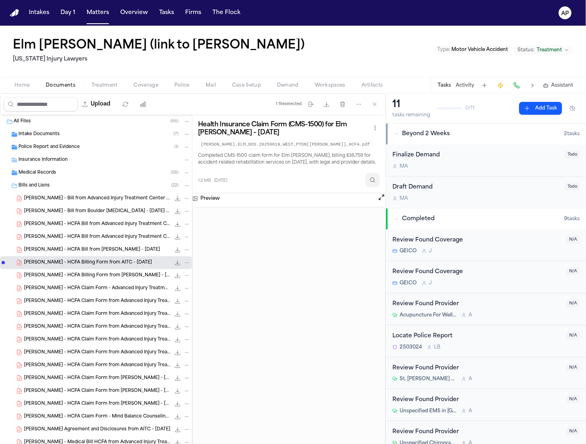
click at [373, 183] on icon "Inspect" at bounding box center [373, 180] width 6 height 6
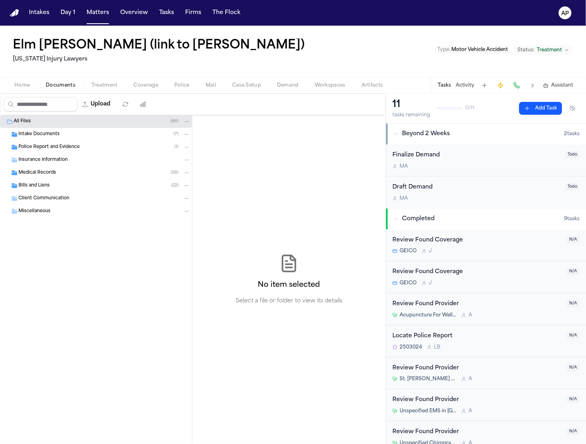
click at [93, 183] on div "Bills and Liens ( 22 )" at bounding box center [104, 185] width 172 height 7
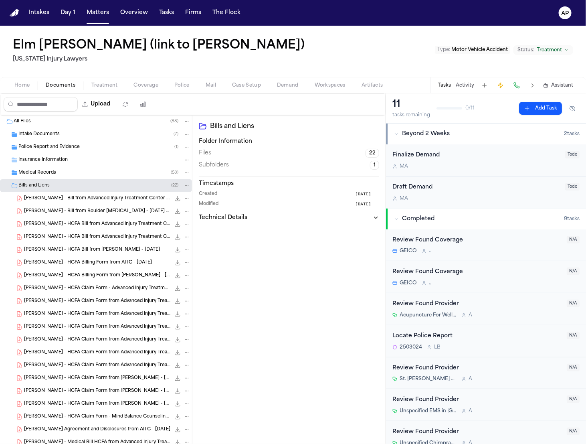
click at [116, 265] on span "[PERSON_NAME] - HCFA Billing Form from AITC - [DATE]" at bounding box center [88, 263] width 128 height 7
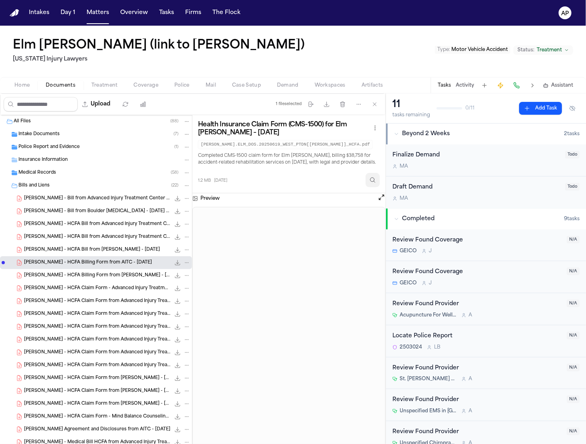
click at [374, 180] on icon "Inspect" at bounding box center [373, 180] width 6 height 6
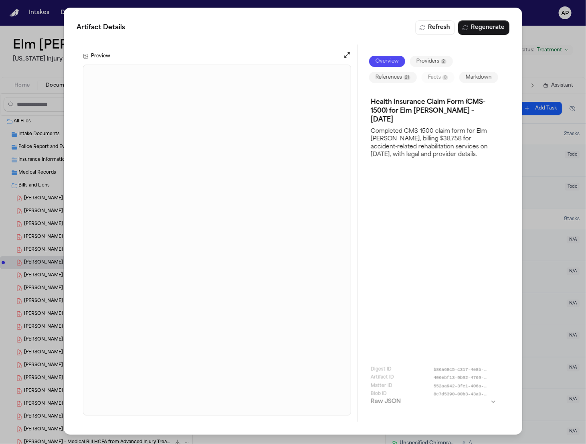
click at [460, 83] on button "Markdown" at bounding box center [479, 77] width 39 height 11
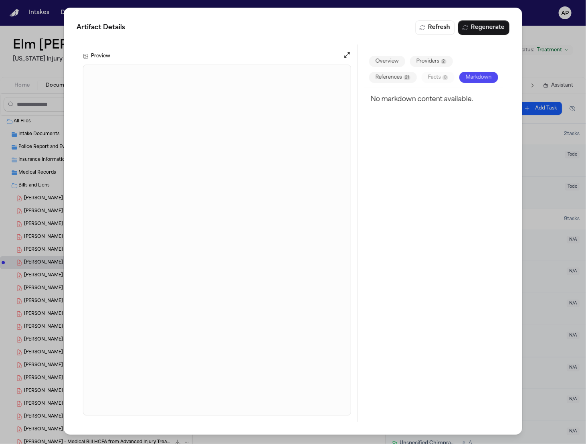
click at [531, 12] on div "Artifact Details Refresh Regenerate Preview Overview Providers 2 References 21 …" at bounding box center [293, 222] width 586 height 444
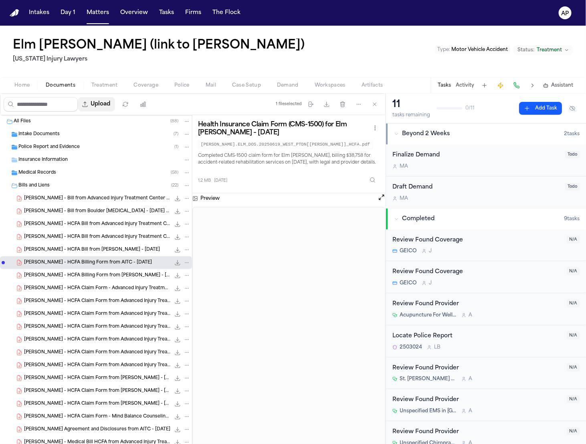
click at [105, 101] on button "Upload" at bounding box center [96, 104] width 37 height 14
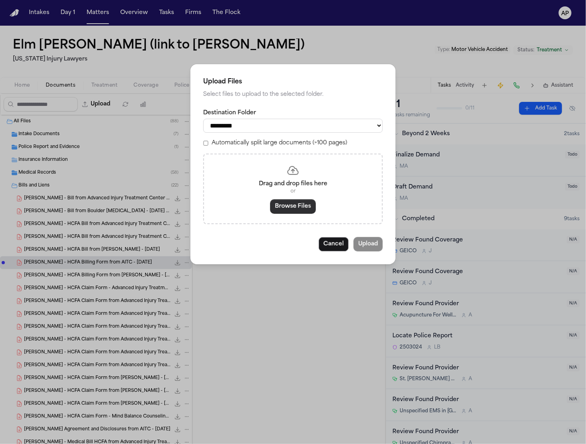
click at [276, 203] on button "Browse Files" at bounding box center [293, 206] width 46 height 14
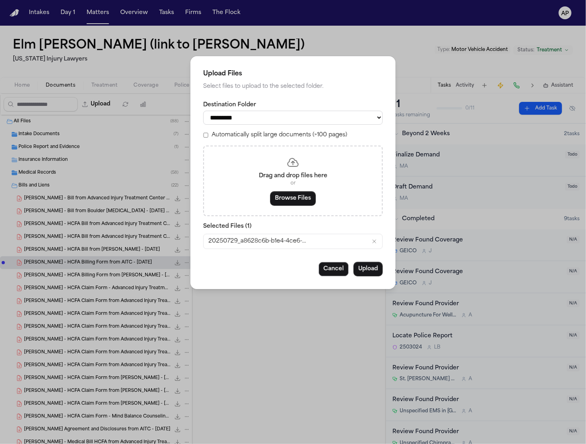
click at [365, 282] on div "**********" at bounding box center [293, 172] width 205 height 233
click at [365, 274] on button "Upload" at bounding box center [368, 269] width 29 height 14
